Goal: Task Accomplishment & Management: Manage account settings

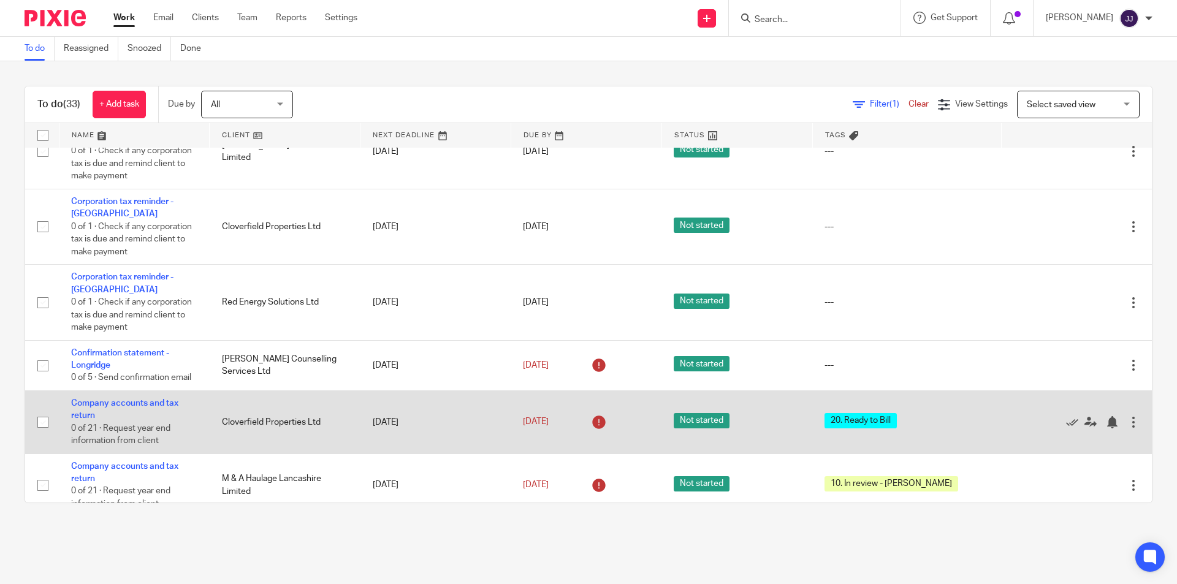
scroll to position [429, 0]
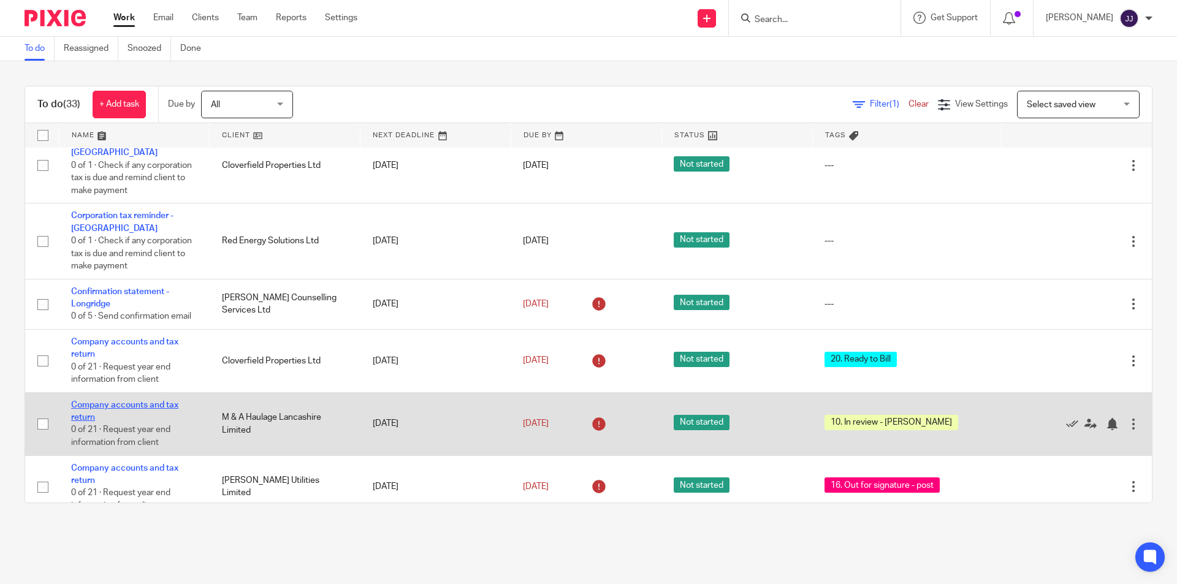
click at [136, 406] on link "Company accounts and tax return" at bounding box center [124, 411] width 107 height 21
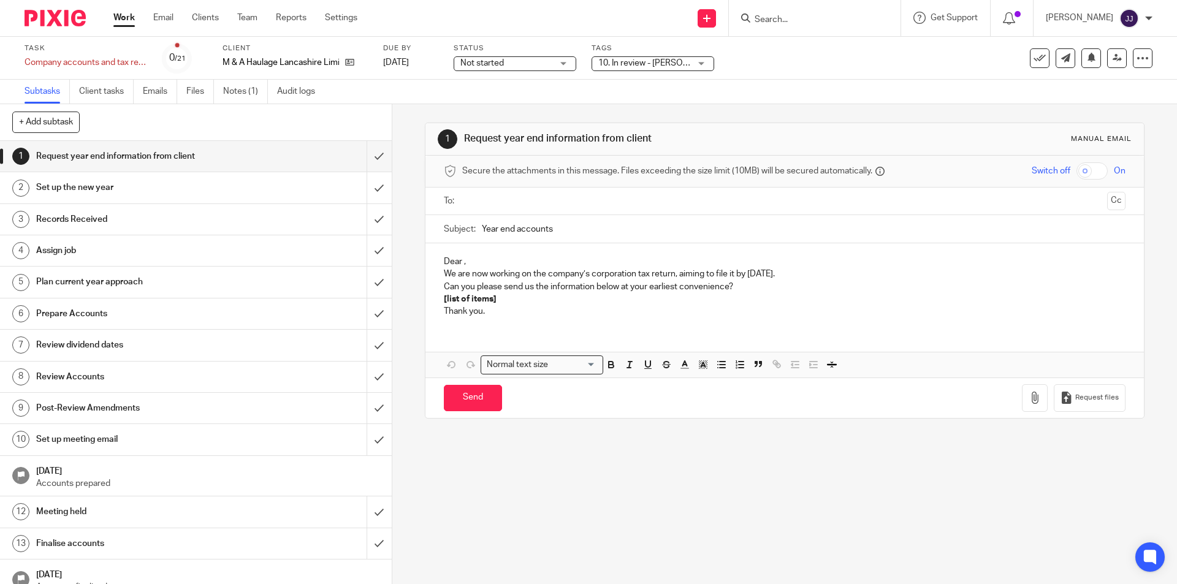
click at [637, 62] on span "10. In review - [PERSON_NAME]" at bounding box center [658, 63] width 121 height 9
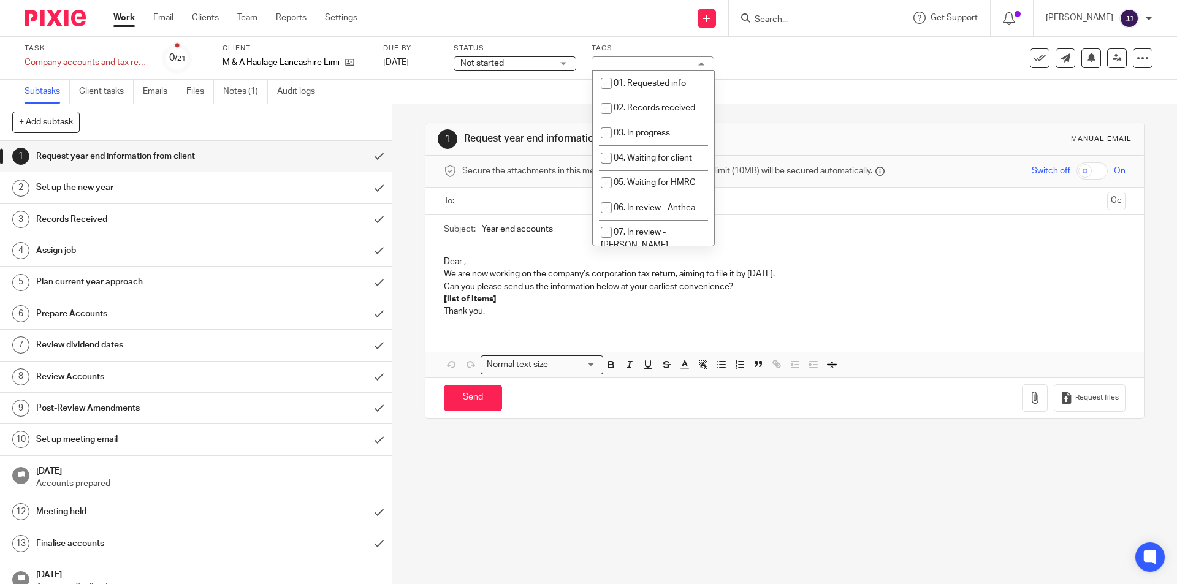
scroll to position [123, 0]
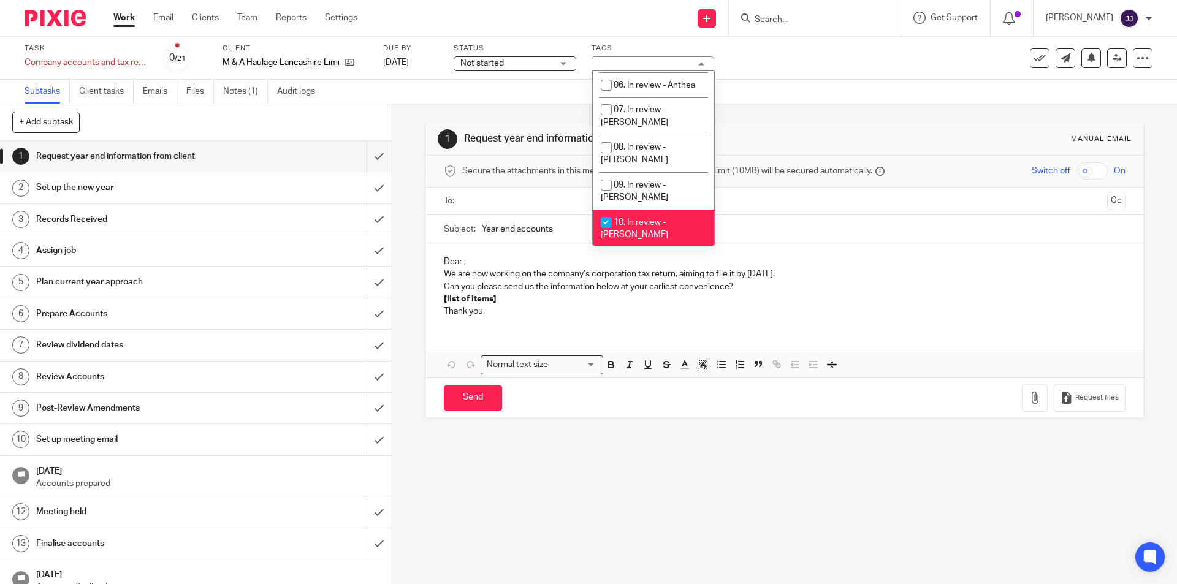
click at [662, 210] on li "10. In review - [PERSON_NAME]" at bounding box center [653, 228] width 121 height 37
checkbox input "false"
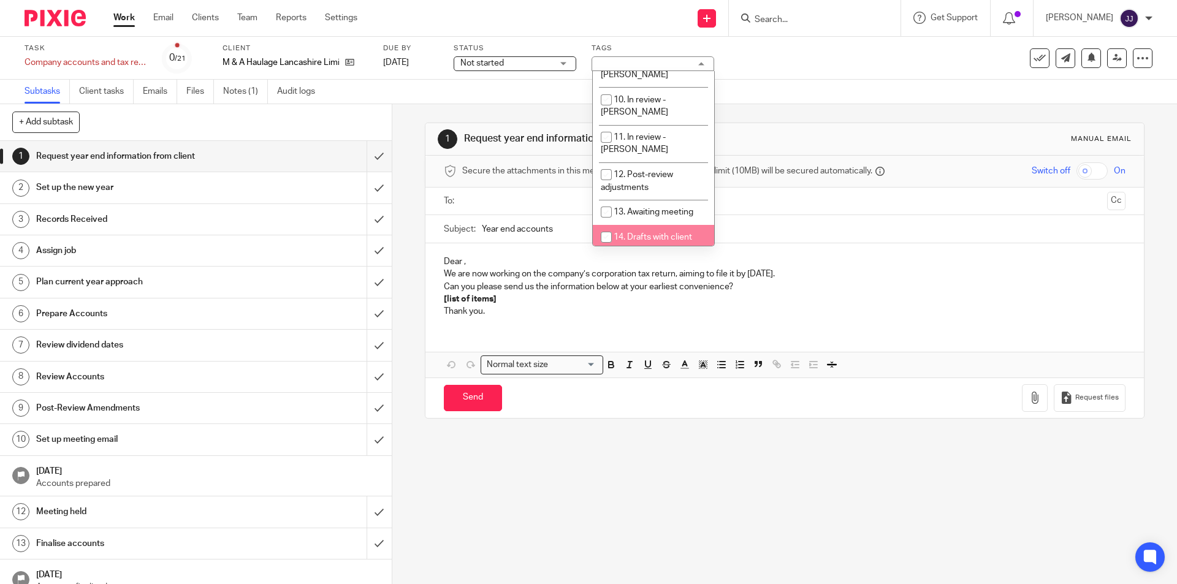
scroll to position [306, 0]
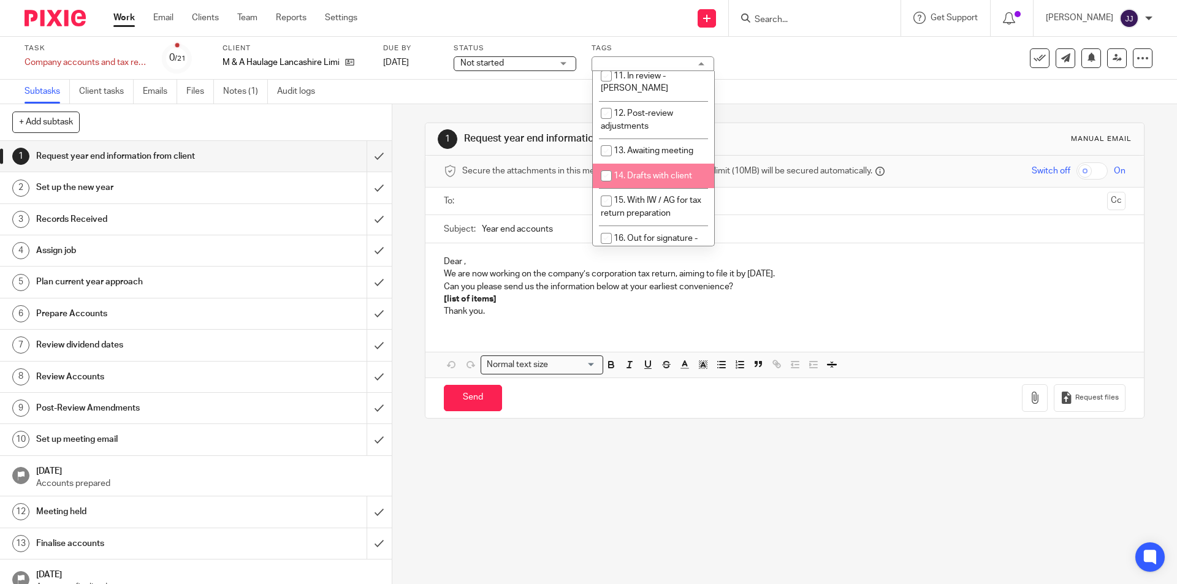
click at [660, 172] on span "14. Drafts with client" at bounding box center [652, 176] width 78 height 9
checkbox input "true"
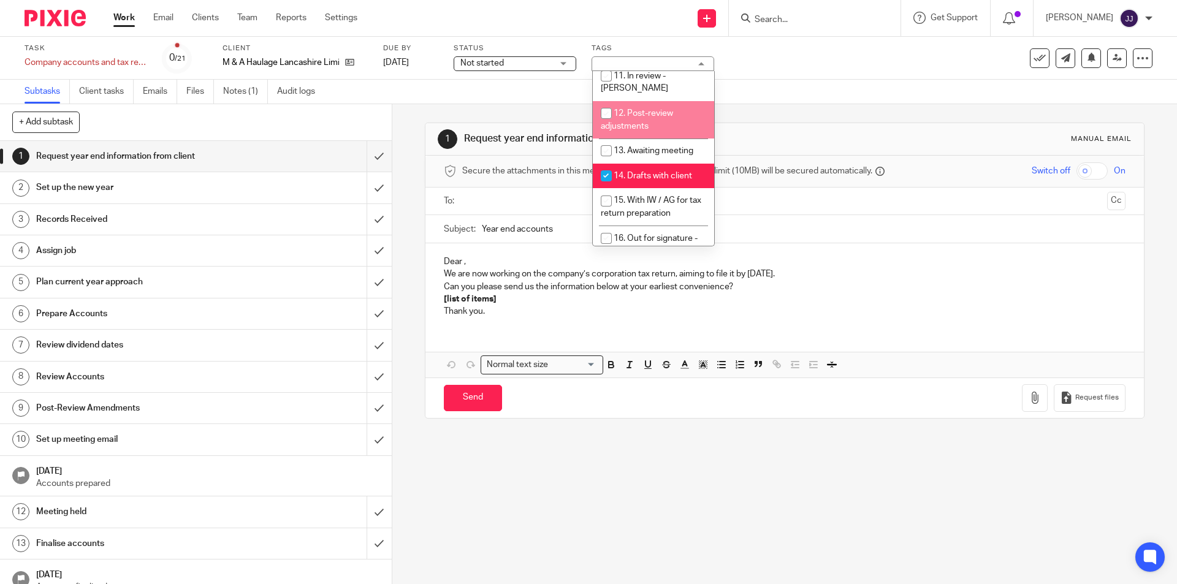
click at [129, 17] on link "Work" at bounding box center [123, 18] width 21 height 12
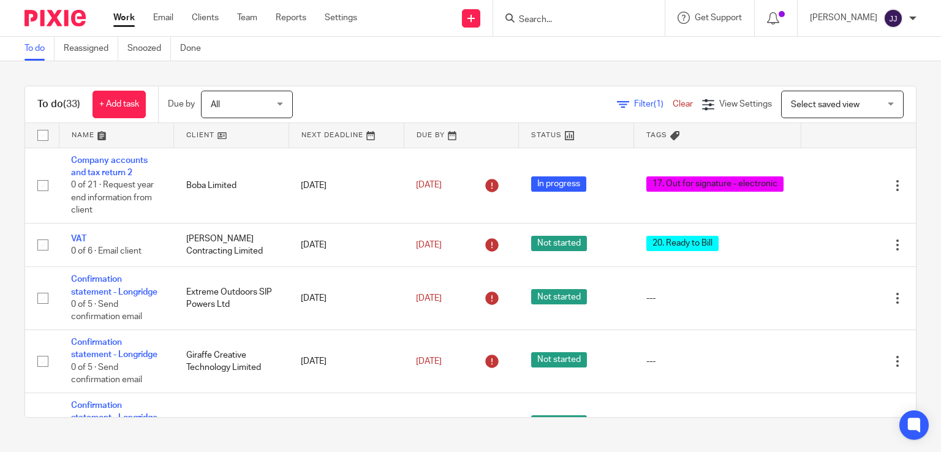
click at [229, 94] on span "All" at bounding box center [243, 104] width 65 height 26
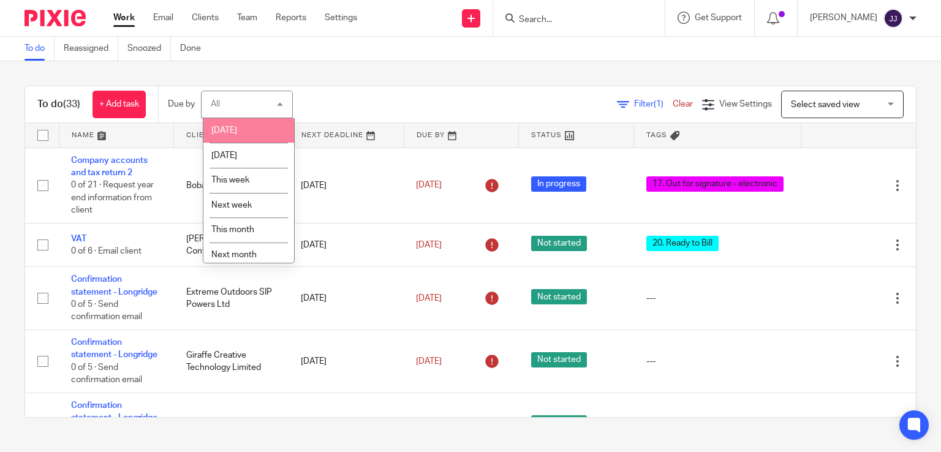
click at [248, 103] on div "All All" at bounding box center [247, 105] width 92 height 28
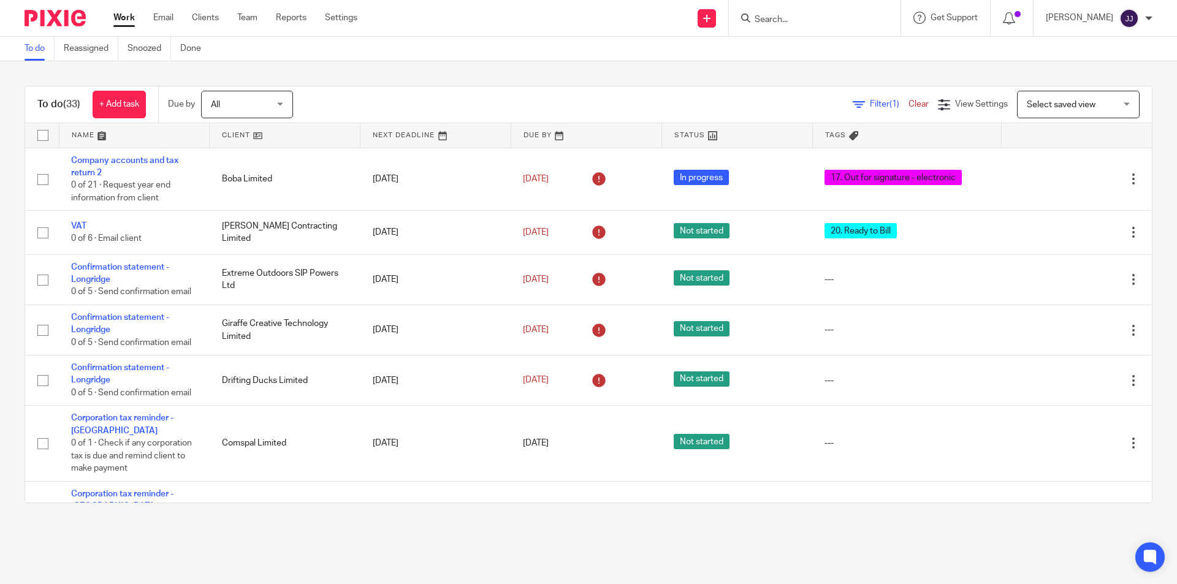
click at [837, 18] on input "Search" at bounding box center [808, 20] width 110 height 11
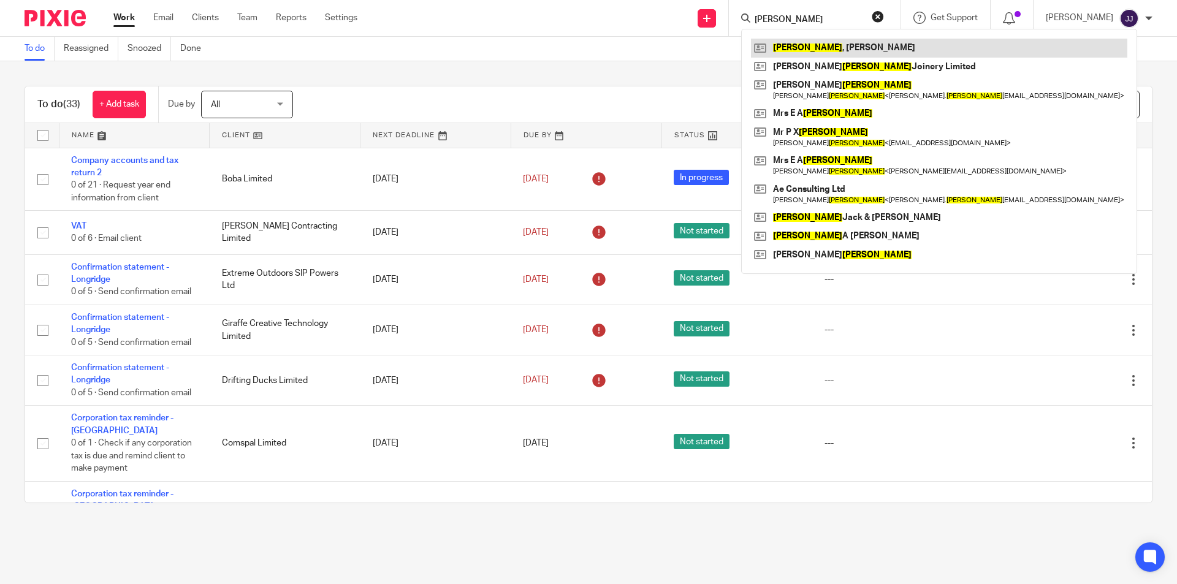
type input "edwards"
click at [825, 46] on link at bounding box center [939, 48] width 376 height 18
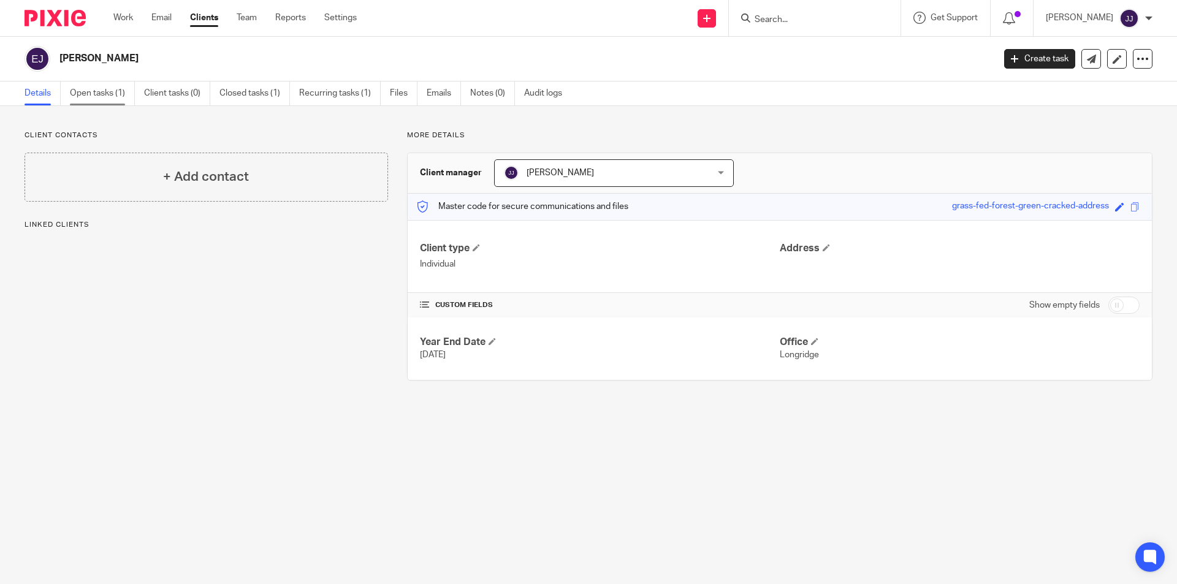
click at [110, 88] on link "Open tasks (1)" at bounding box center [102, 94] width 65 height 24
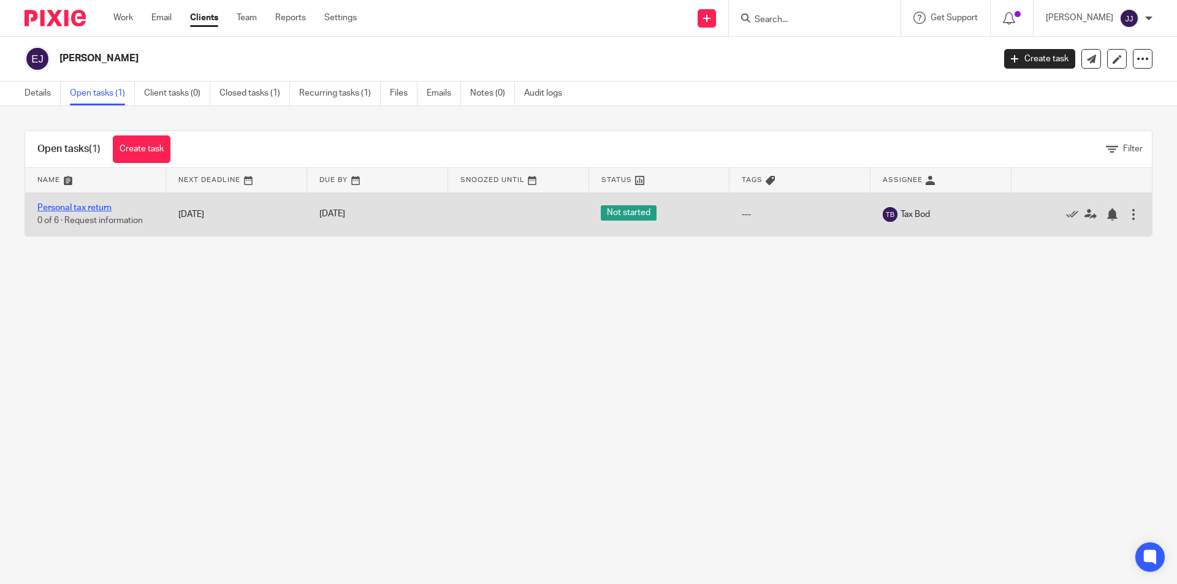
click at [87, 205] on link "Personal tax return" at bounding box center [74, 207] width 74 height 9
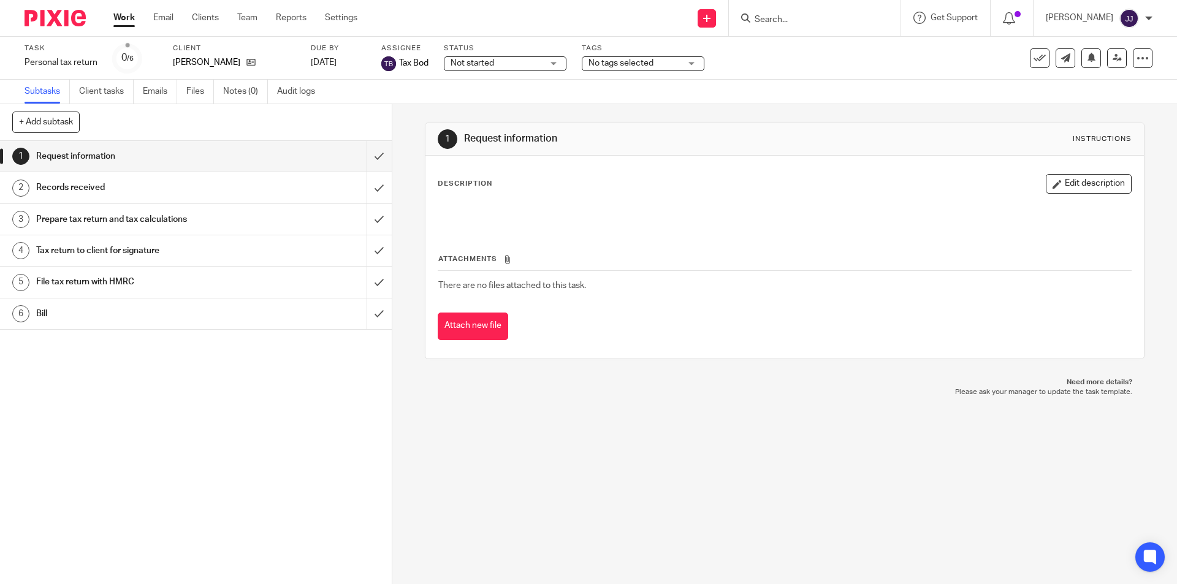
click at [638, 61] on span "No tags selected" at bounding box center [620, 63] width 65 height 9
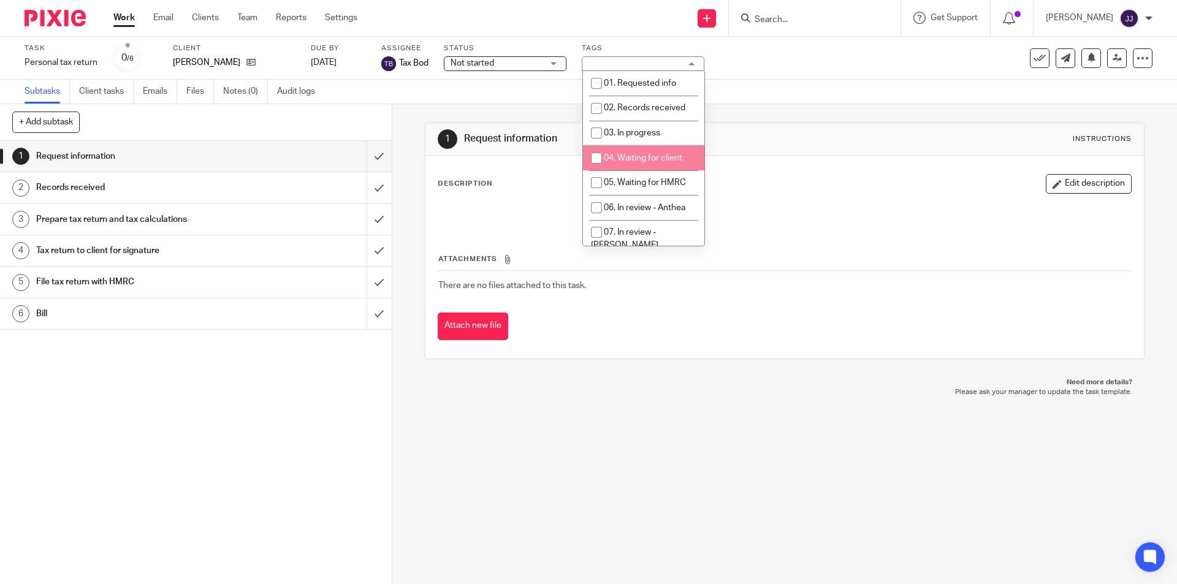
click at [660, 154] on span "04. Waiting for client" at bounding box center [643, 158] width 78 height 9
checkbox input "true"
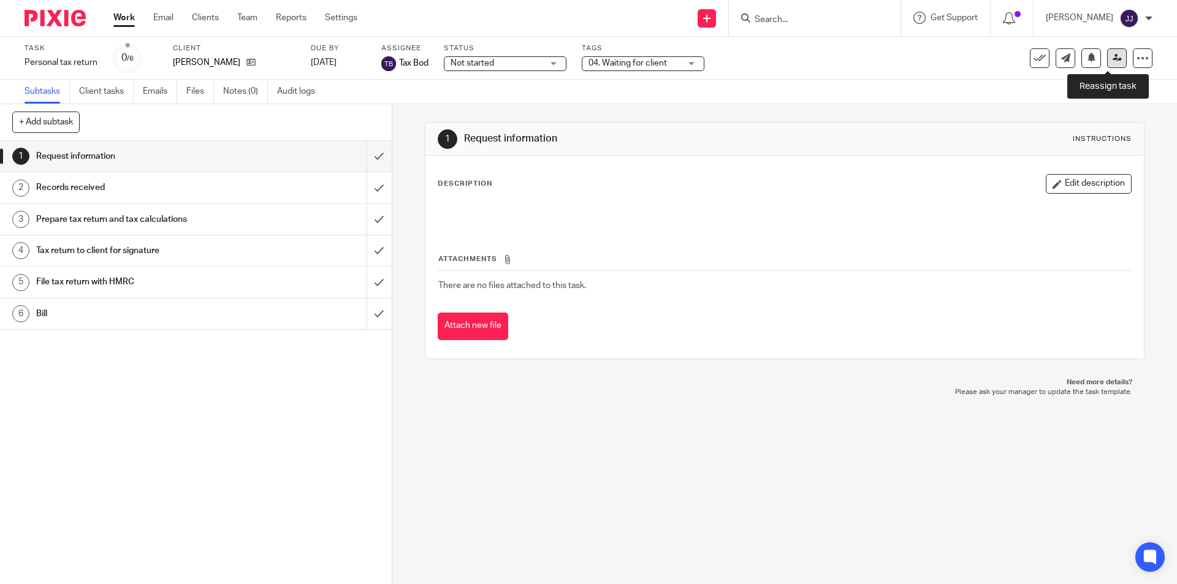
click at [1112, 57] on icon at bounding box center [1116, 57] width 9 height 9
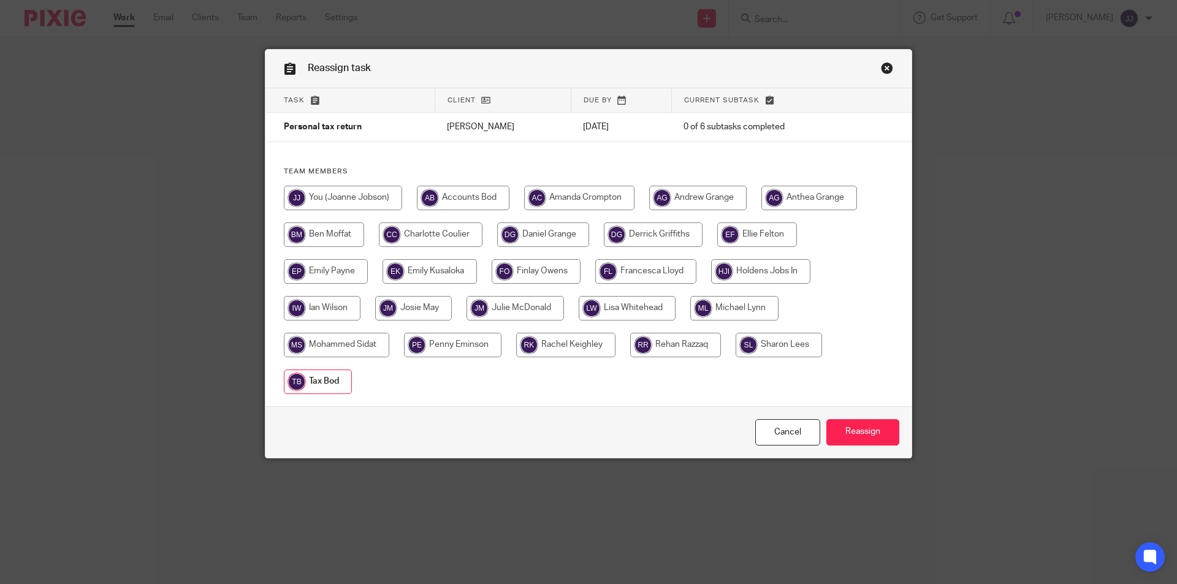
click at [723, 274] on input "radio" at bounding box center [760, 271] width 99 height 25
radio input "true"
click at [838, 428] on input "Reassign" at bounding box center [862, 432] width 73 height 26
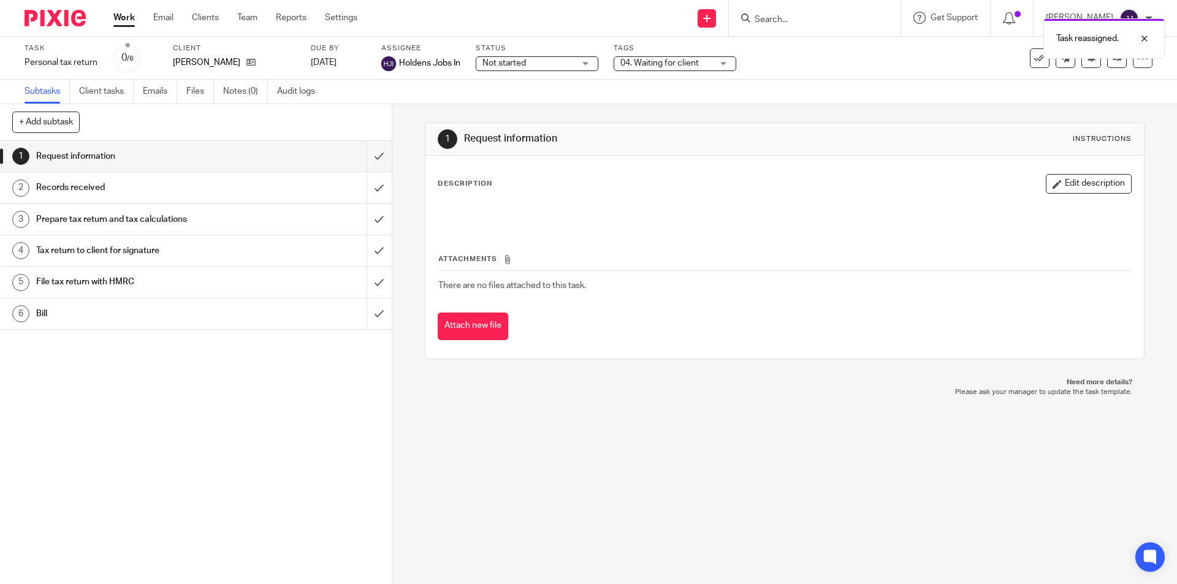
click at [126, 16] on link "Work" at bounding box center [123, 18] width 21 height 12
